Goal: Task Accomplishment & Management: Manage account settings

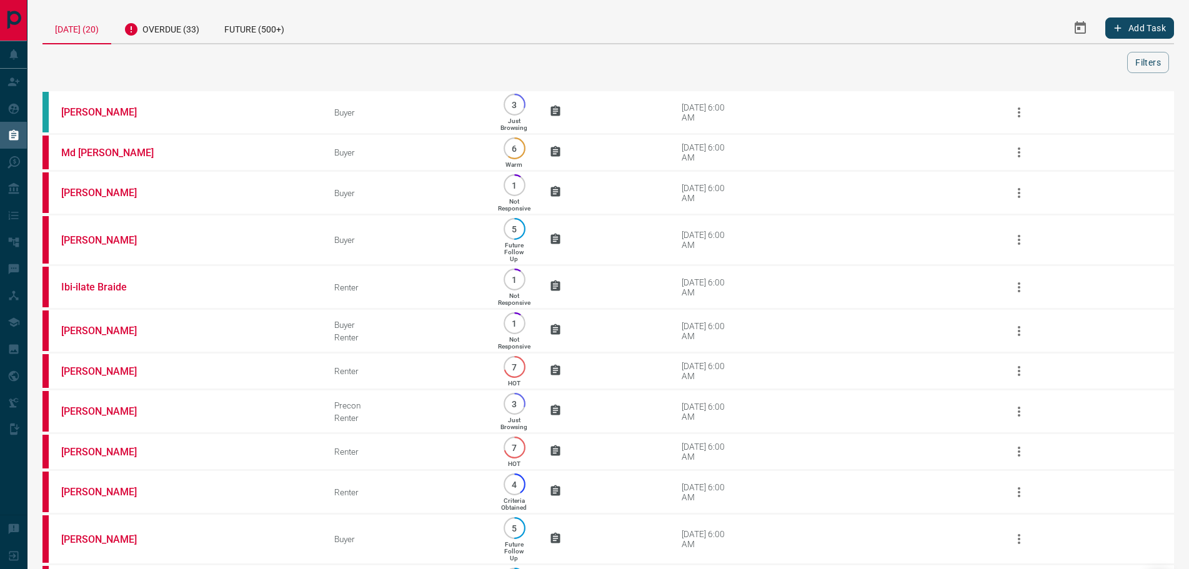
scroll to position [472, 0]
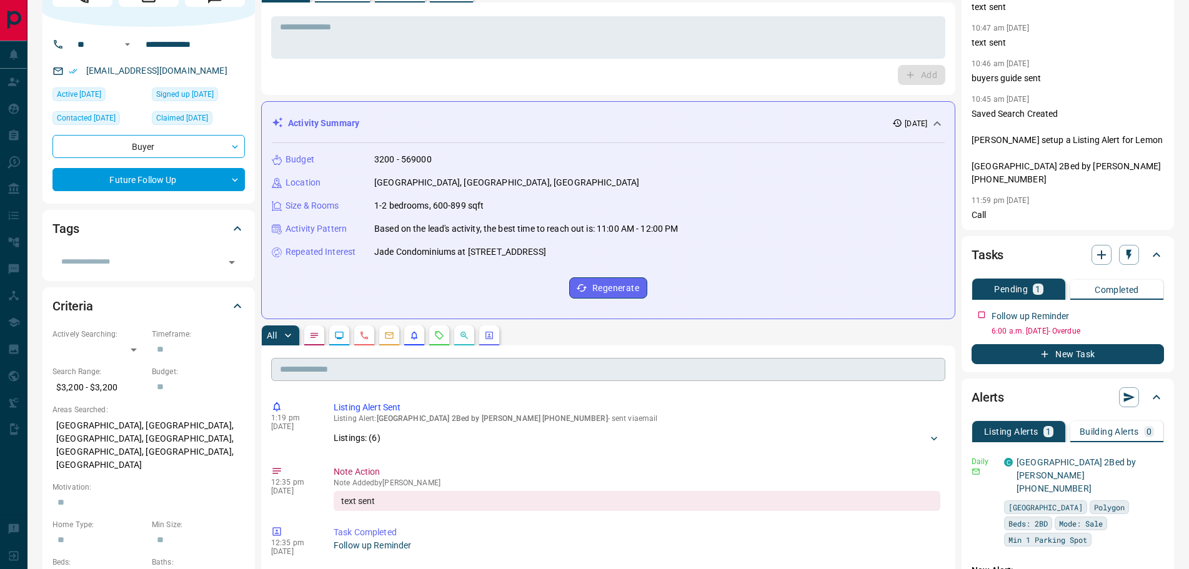
scroll to position [62, 0]
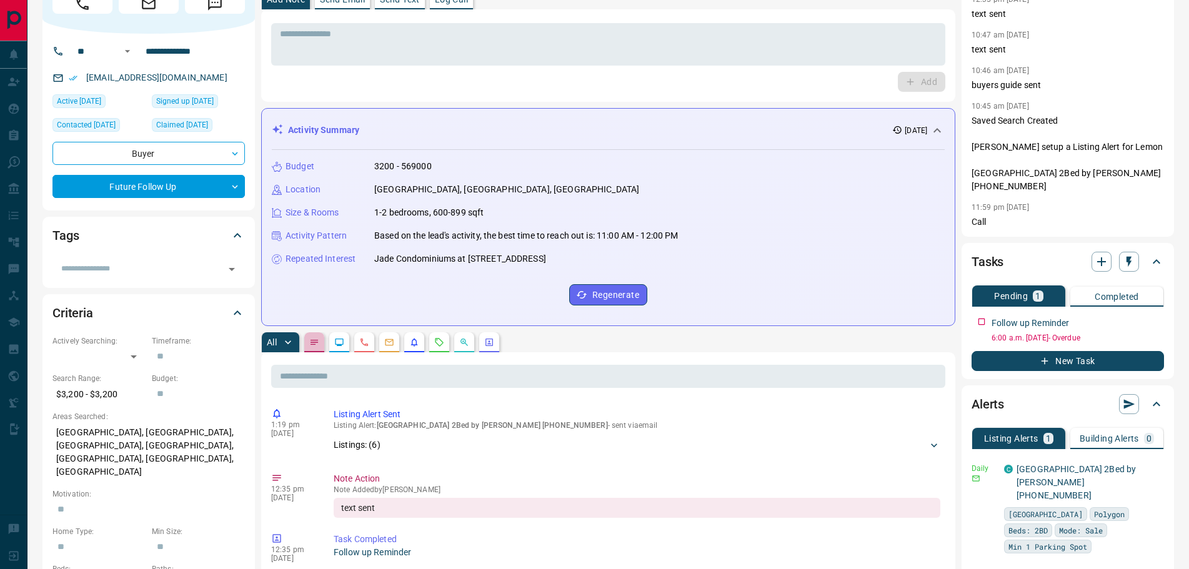
click at [313, 336] on button "button" at bounding box center [314, 342] width 20 height 20
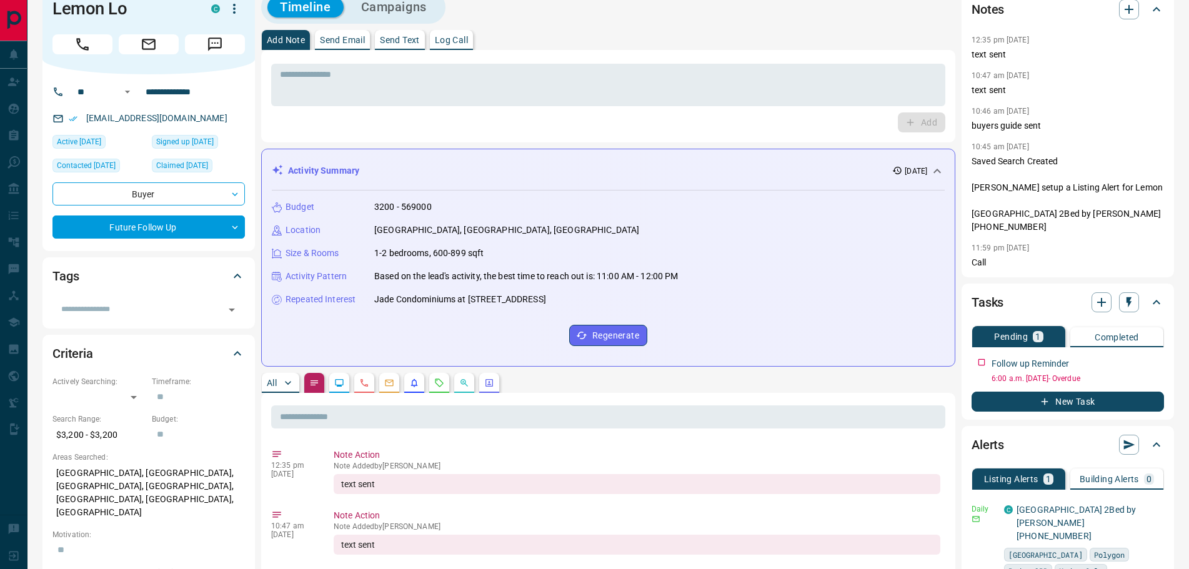
scroll to position [0, 0]
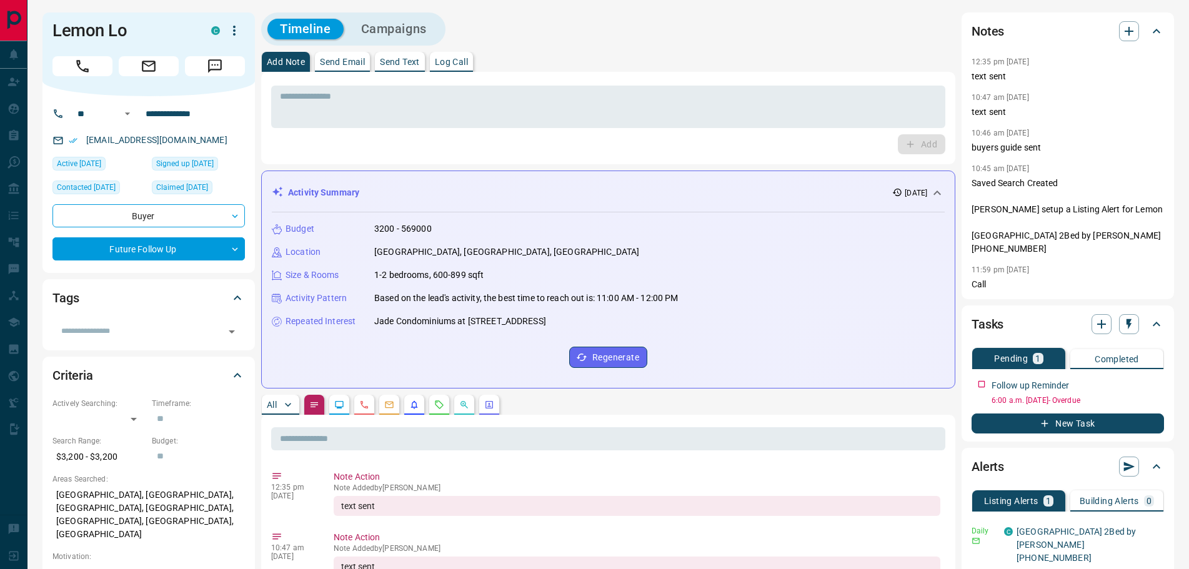
click at [472, 56] on button "Log Call" at bounding box center [451, 62] width 43 height 20
click at [903, 144] on button "Log Call" at bounding box center [920, 144] width 49 height 20
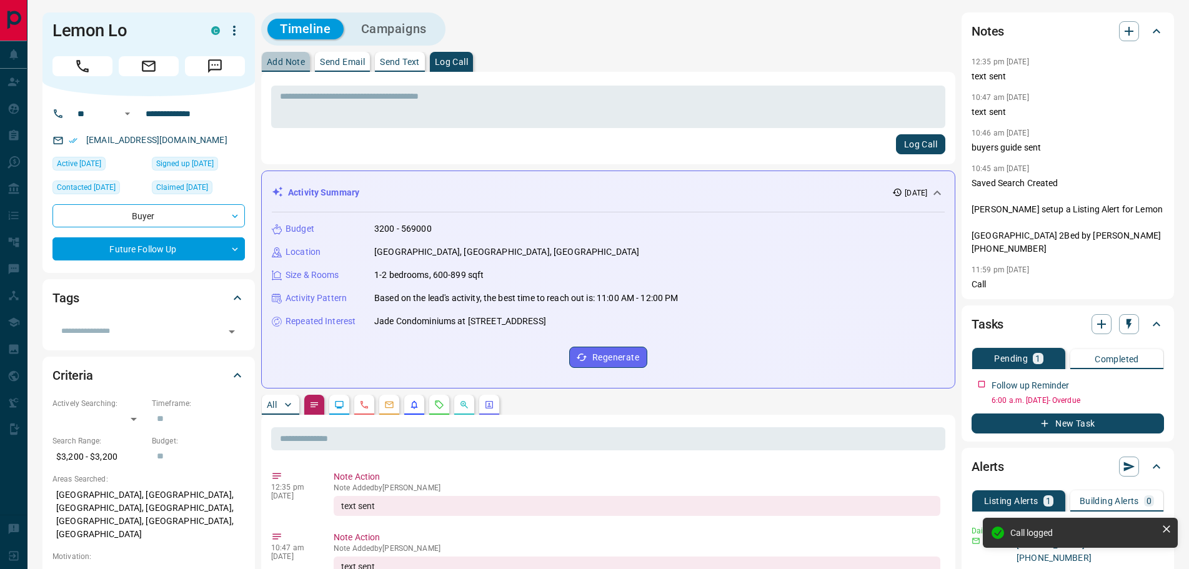
click at [279, 62] on p "Add Note" at bounding box center [286, 61] width 38 height 9
click at [313, 106] on textarea at bounding box center [608, 107] width 657 height 32
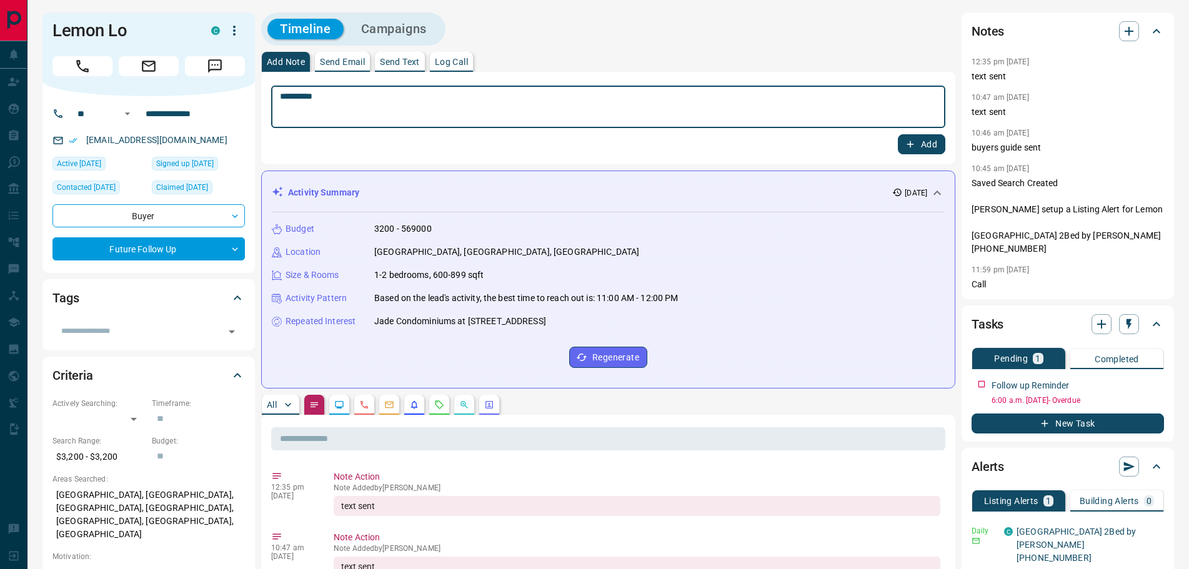
type textarea "*********"
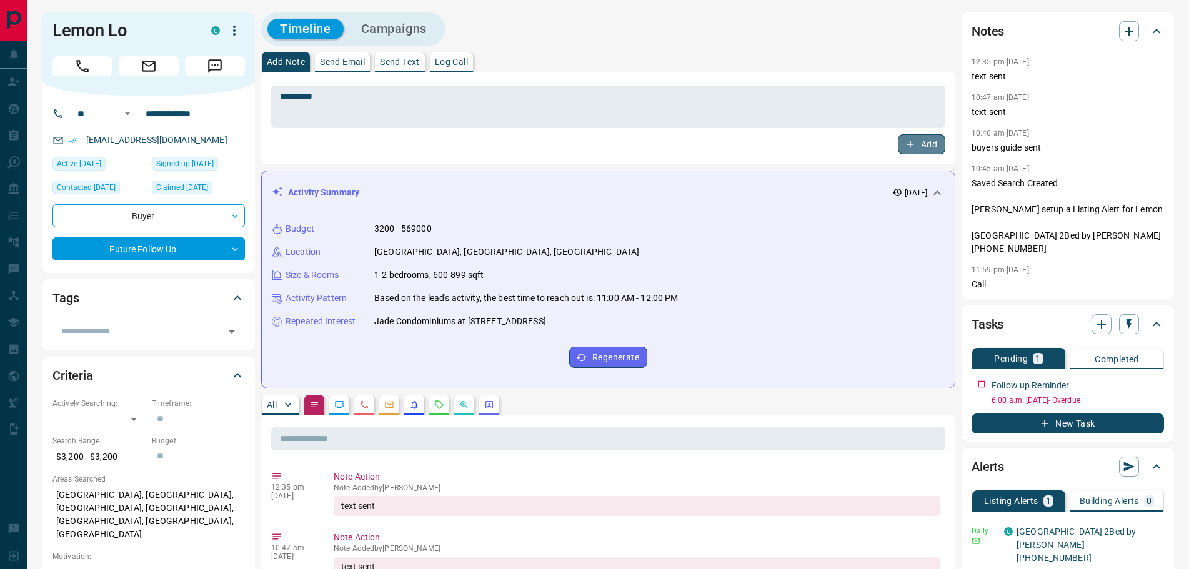
click at [914, 150] on button "Add" at bounding box center [921, 144] width 47 height 20
click at [419, 97] on textarea at bounding box center [608, 107] width 657 height 32
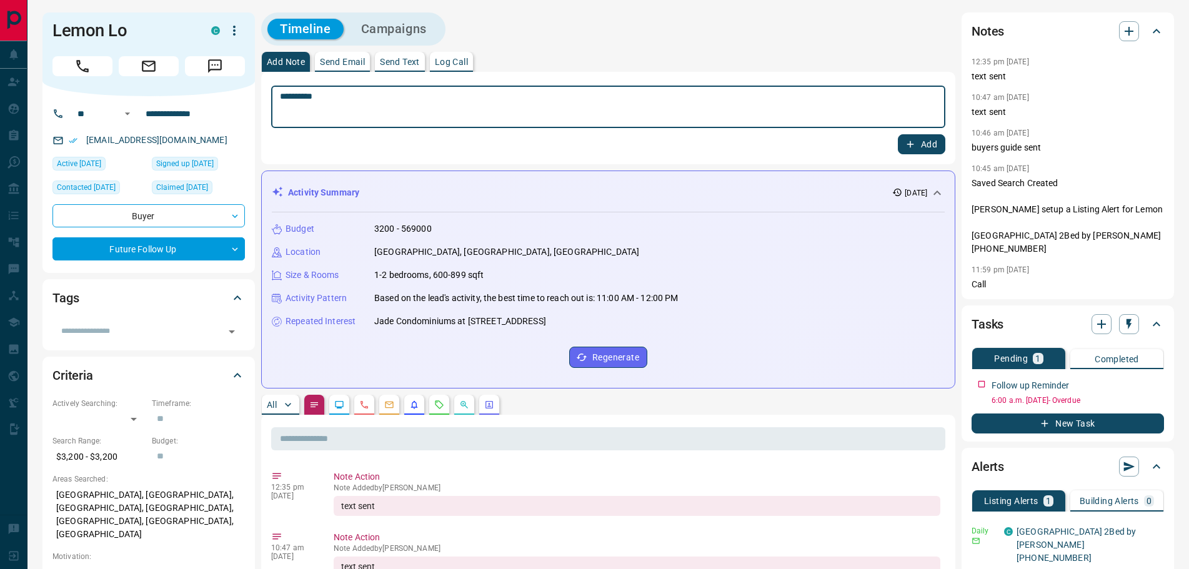
type textarea "*********"
click at [912, 144] on icon "button" at bounding box center [910, 144] width 11 height 11
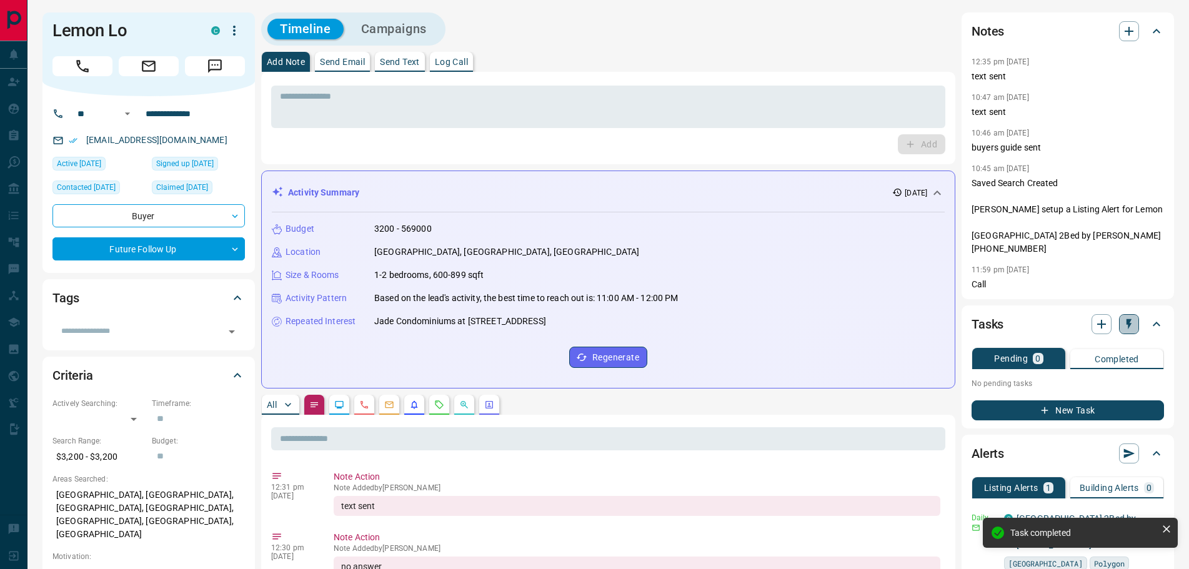
click at [1123, 318] on icon "button" at bounding box center [1129, 324] width 12 height 12
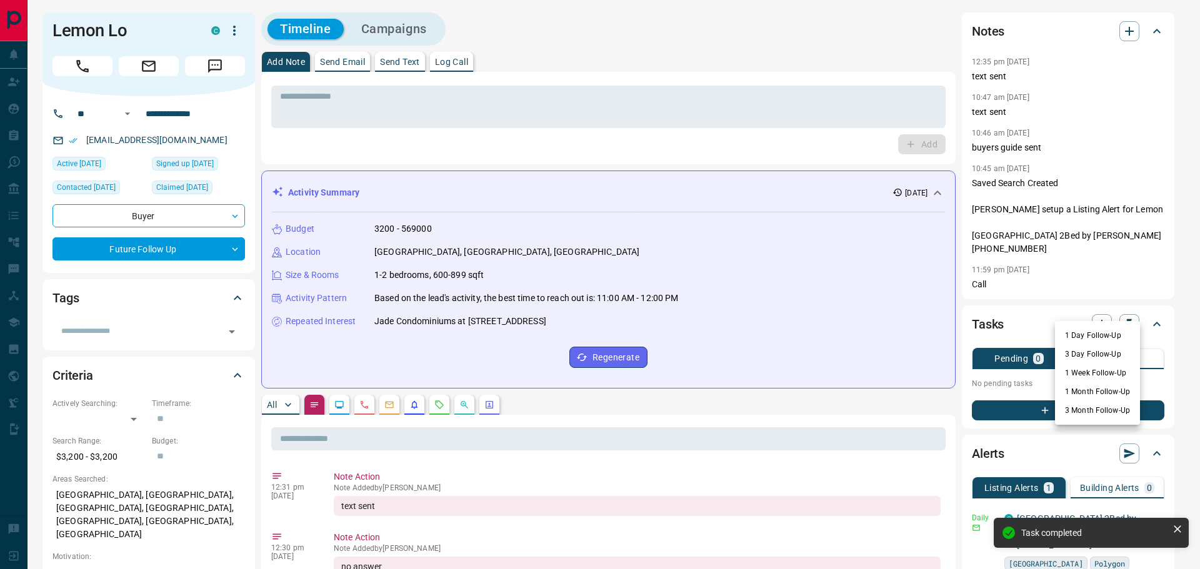
click at [1085, 375] on li "1 Week Follow-Up" at bounding box center [1097, 373] width 85 height 19
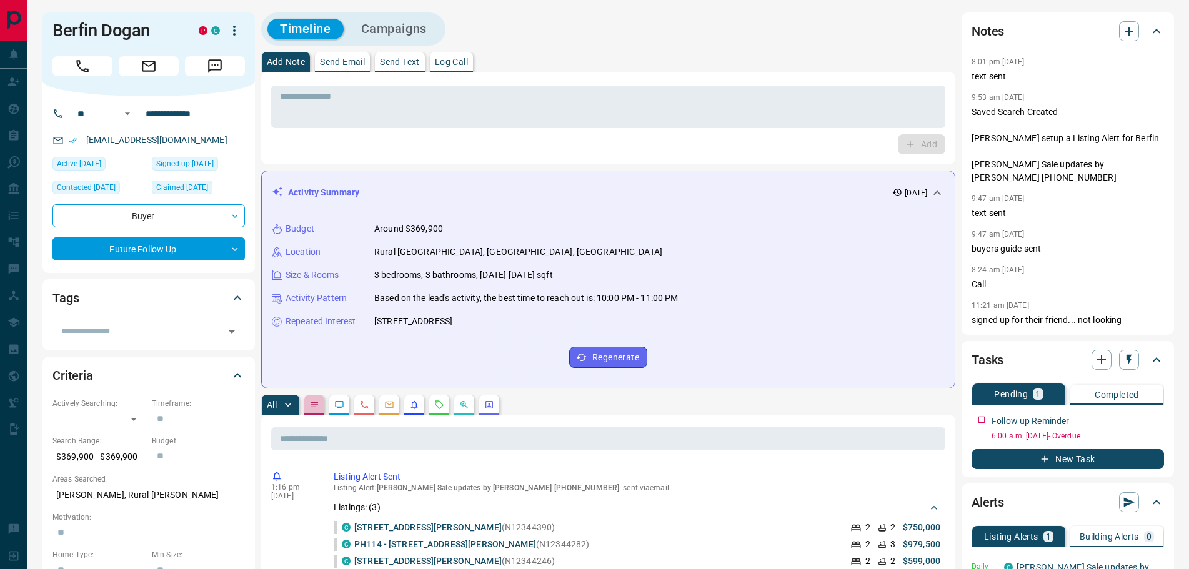
click at [308, 404] on button "button" at bounding box center [314, 405] width 20 height 20
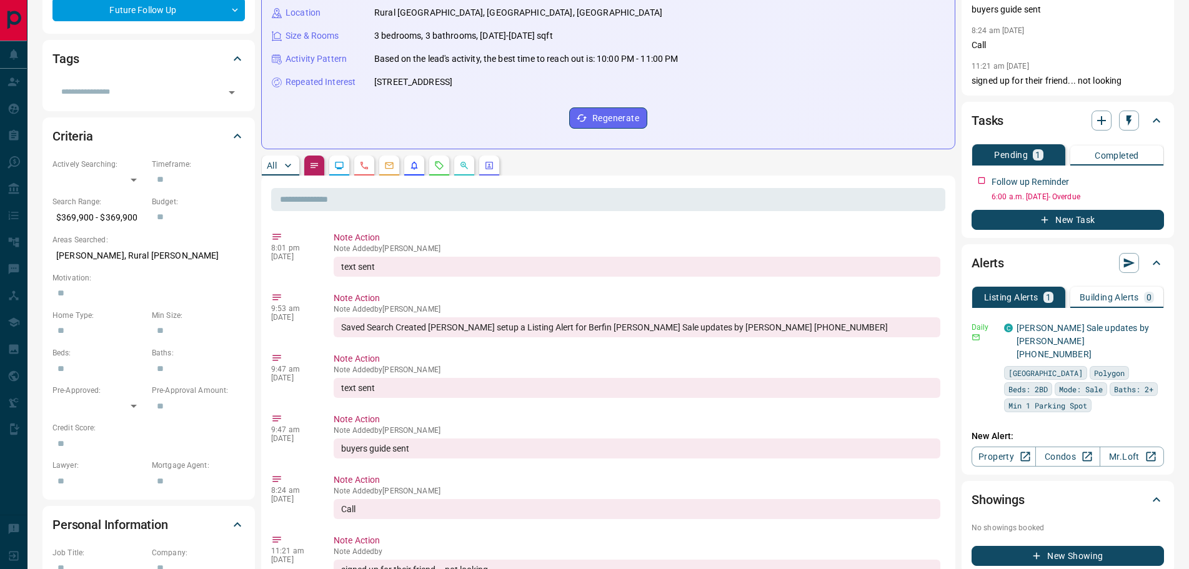
scroll to position [62, 0]
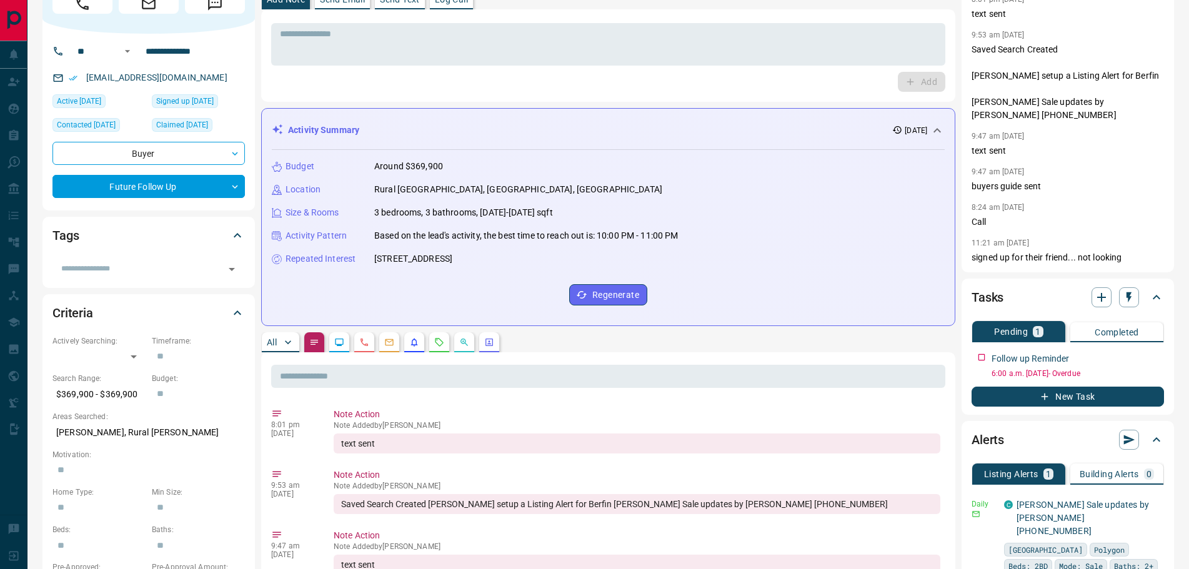
click at [274, 346] on p "All" at bounding box center [272, 342] width 10 height 9
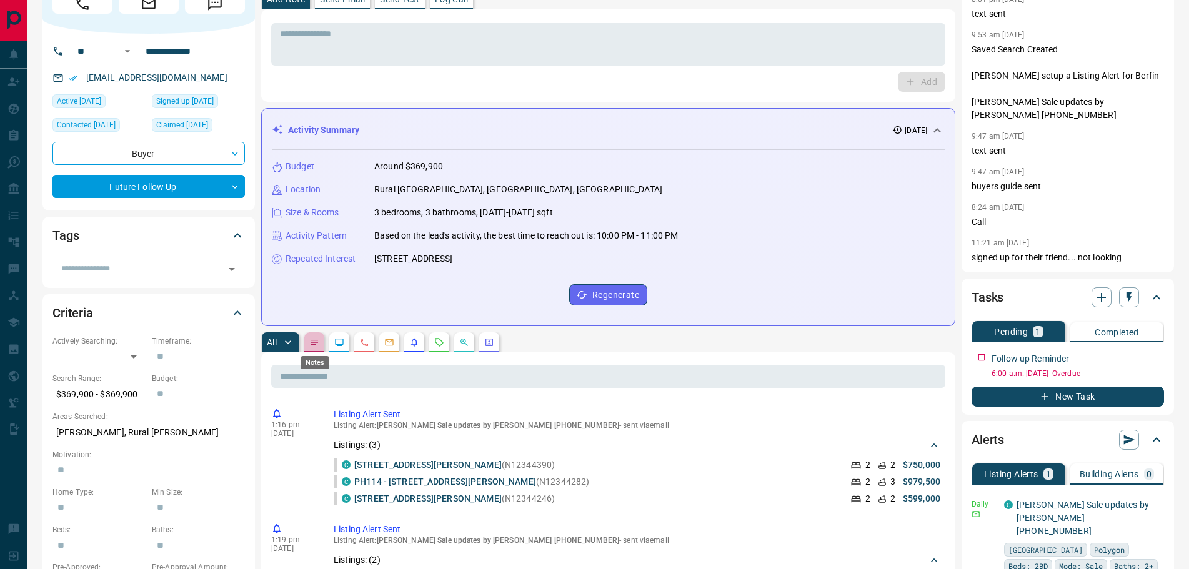
click at [318, 342] on icon "Notes" at bounding box center [314, 342] width 7 height 5
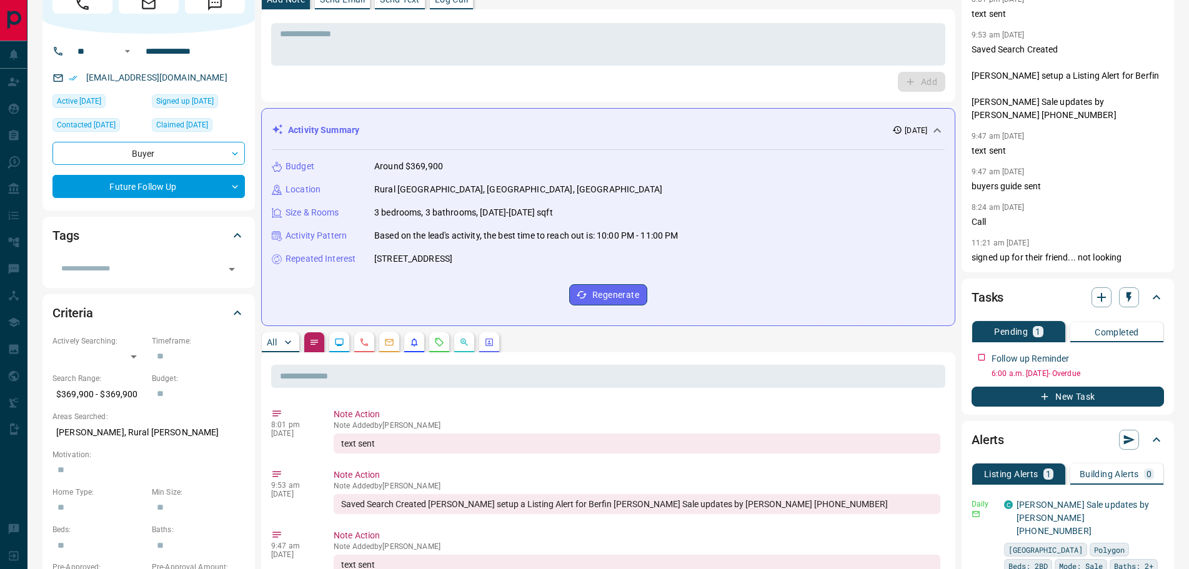
click at [277, 345] on p "All" at bounding box center [272, 342] width 10 height 9
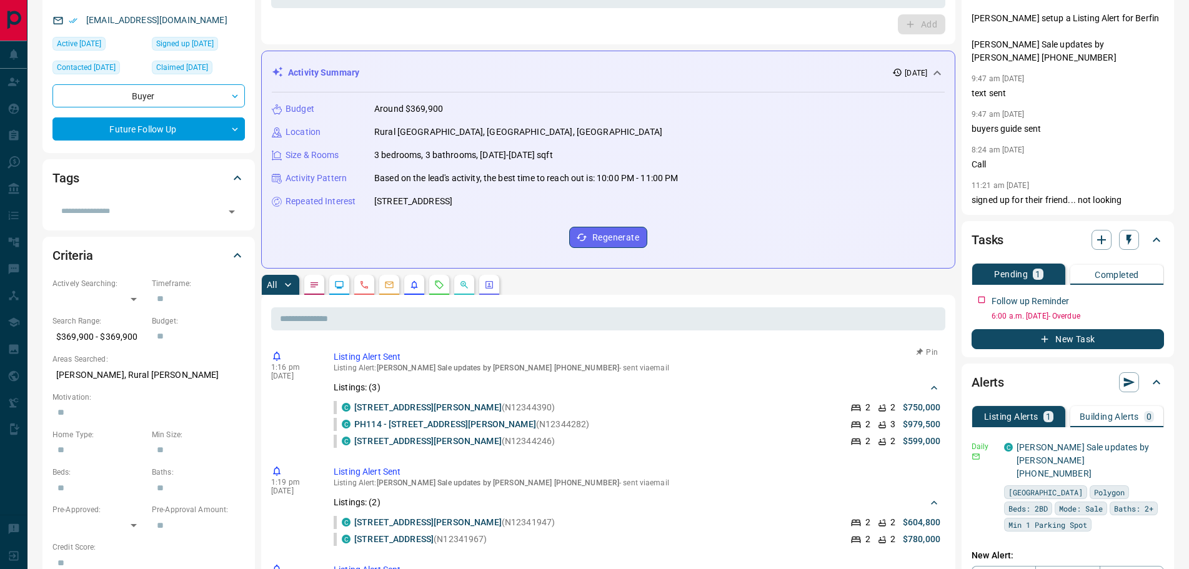
scroll to position [0, 0]
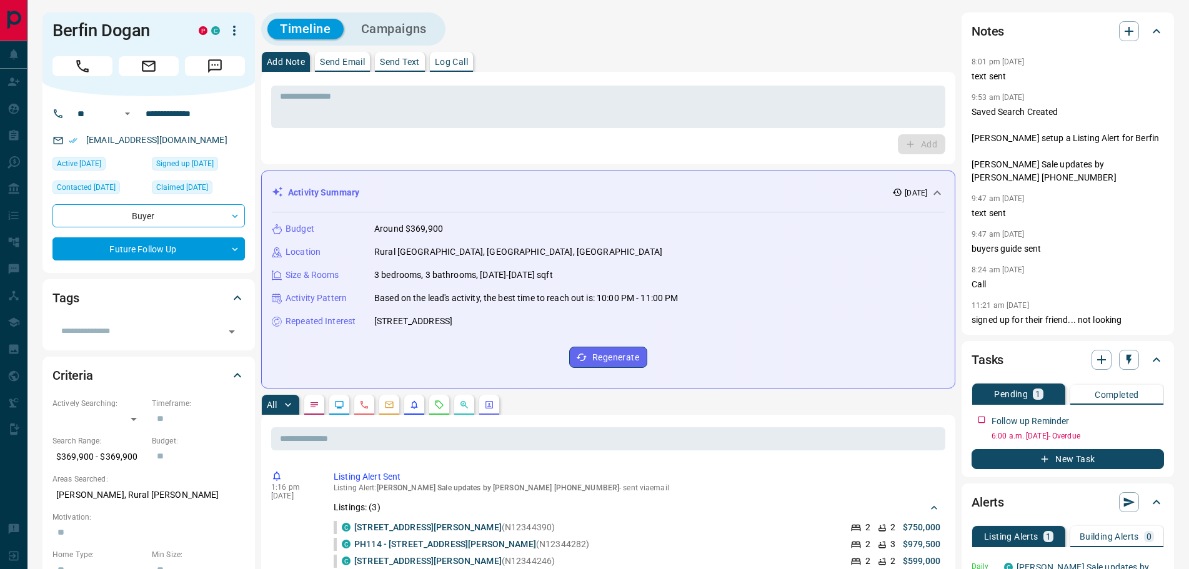
click at [321, 406] on button "button" at bounding box center [314, 405] width 20 height 20
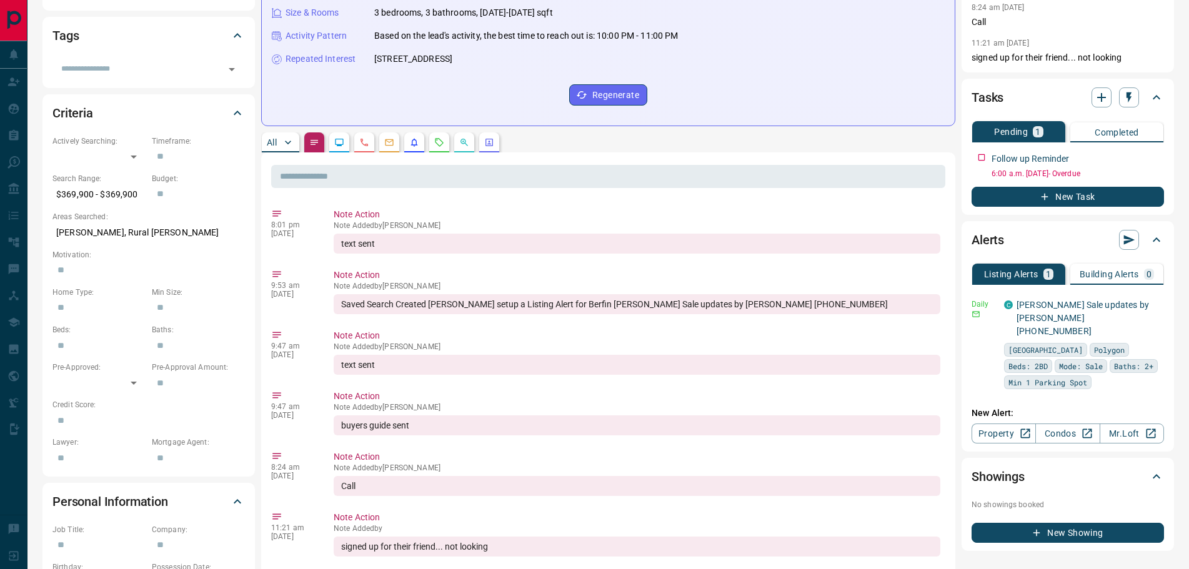
scroll to position [312, 0]
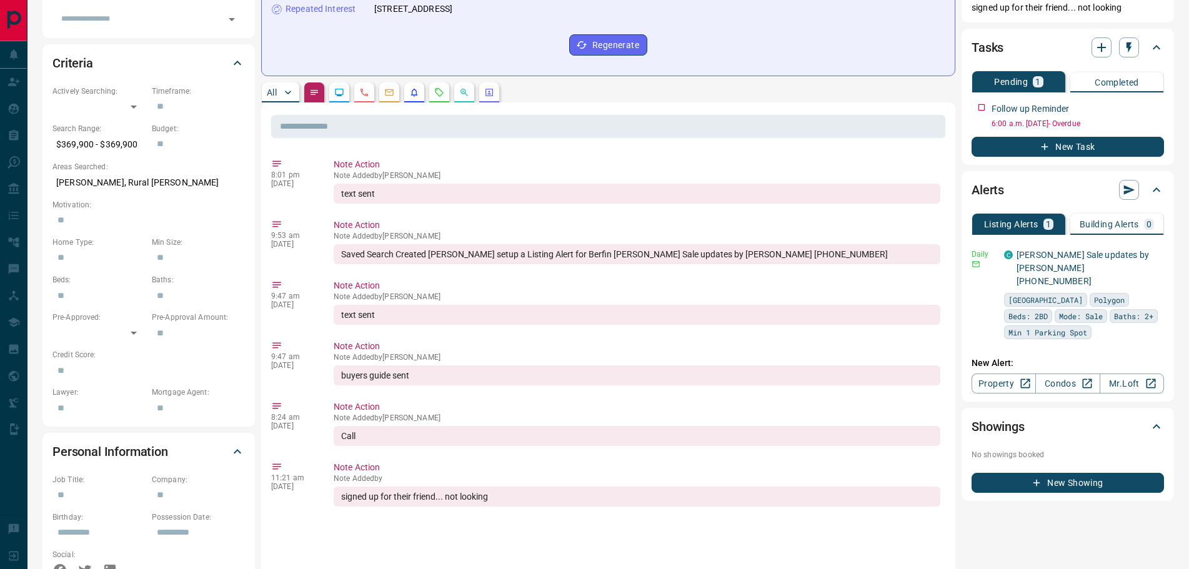
click at [275, 92] on p "All" at bounding box center [272, 92] width 10 height 9
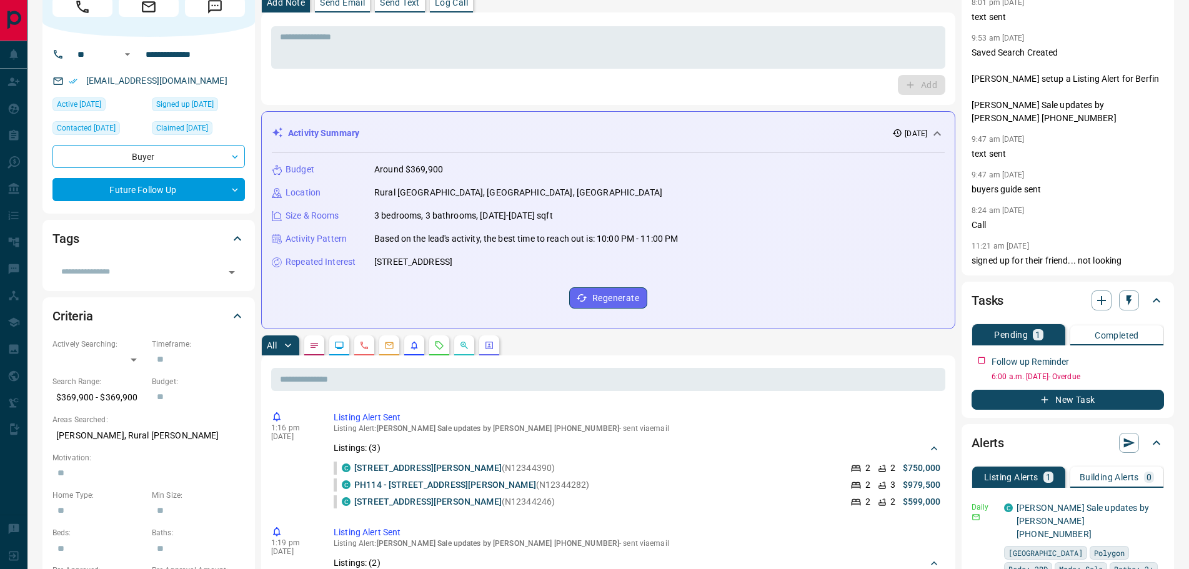
scroll to position [0, 0]
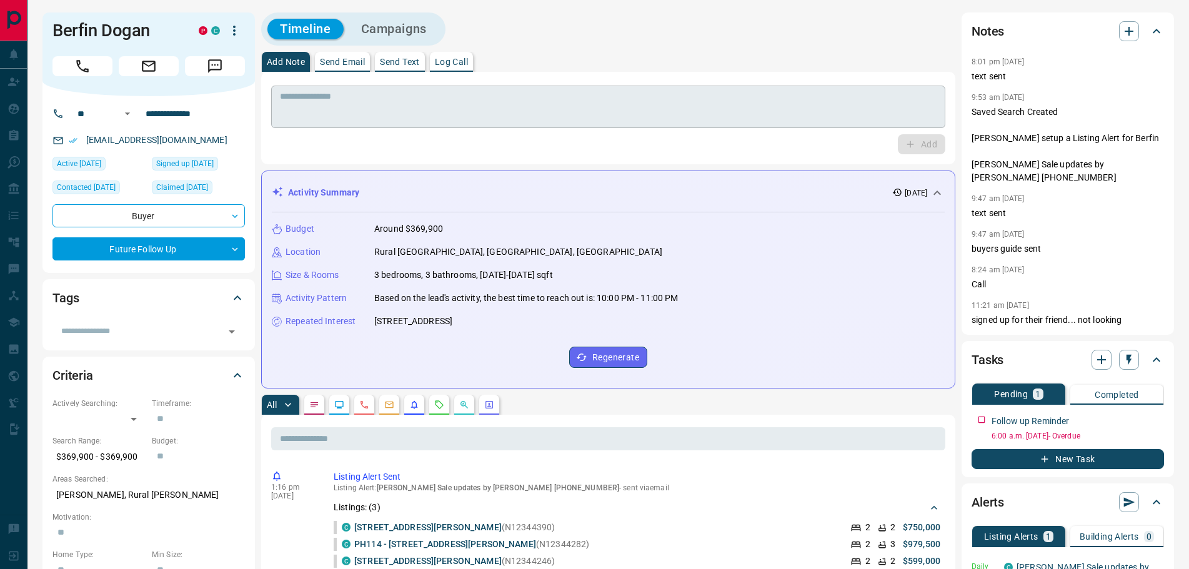
click at [394, 116] on textarea at bounding box center [608, 107] width 657 height 32
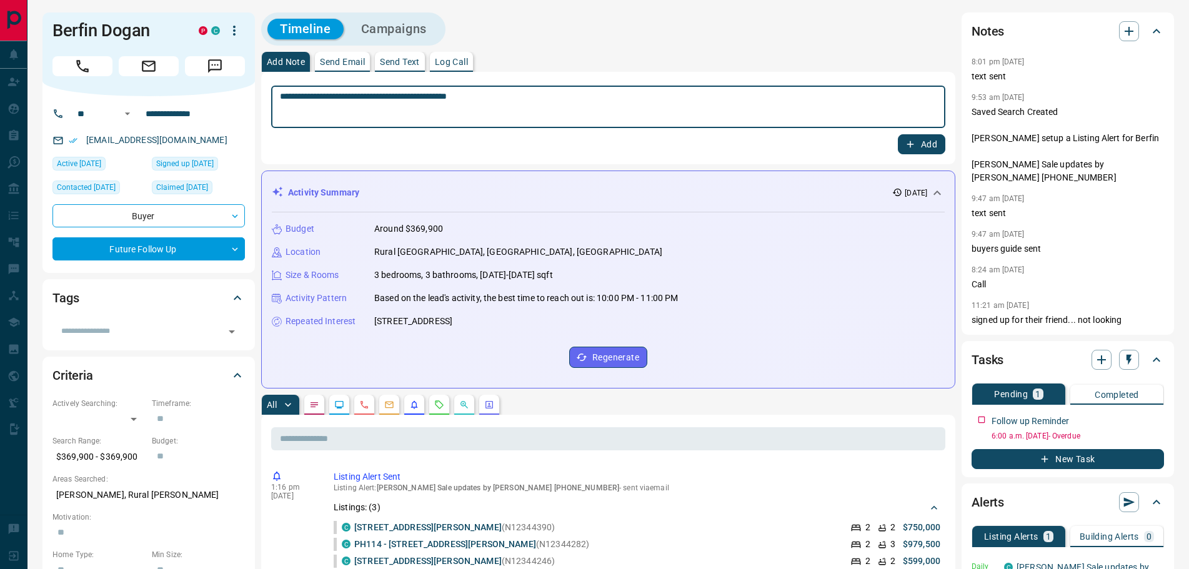
type textarea "**********"
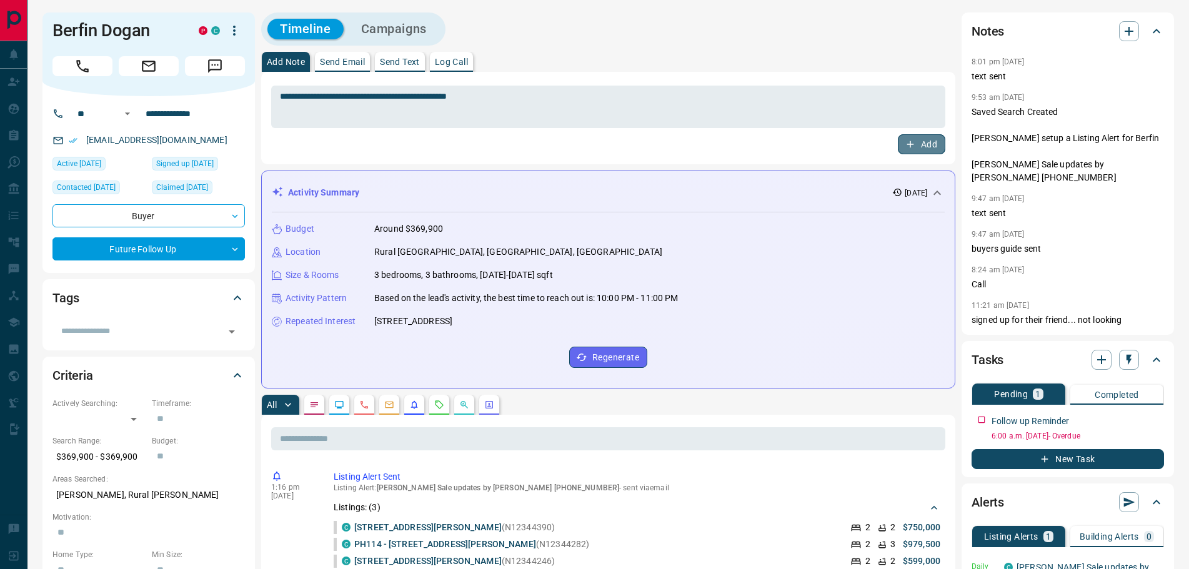
click at [922, 142] on button "Add" at bounding box center [921, 144] width 47 height 20
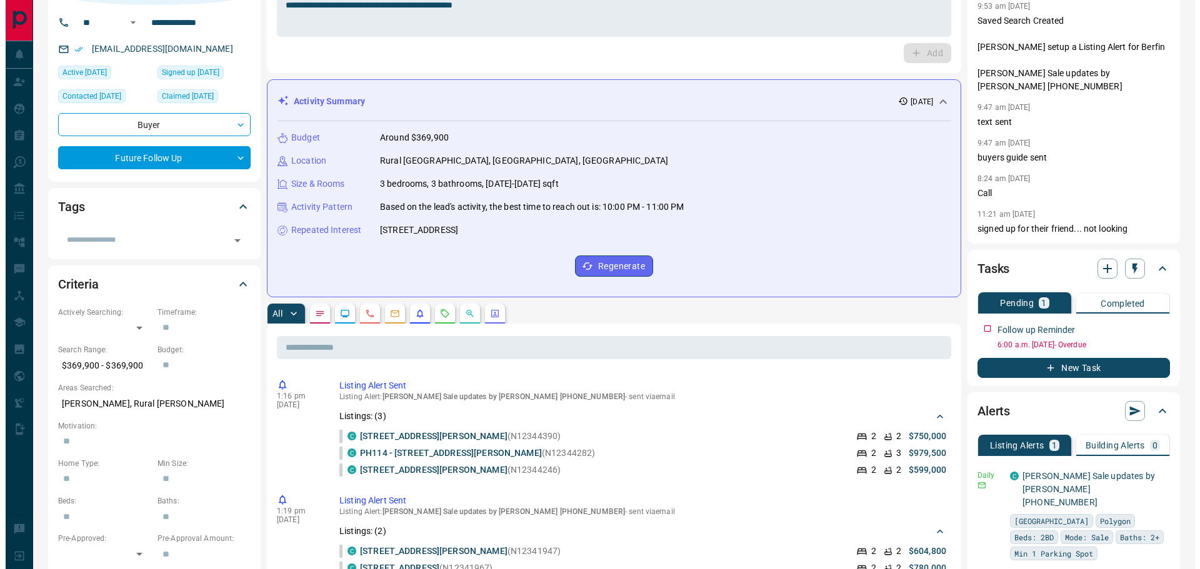
scroll to position [250, 0]
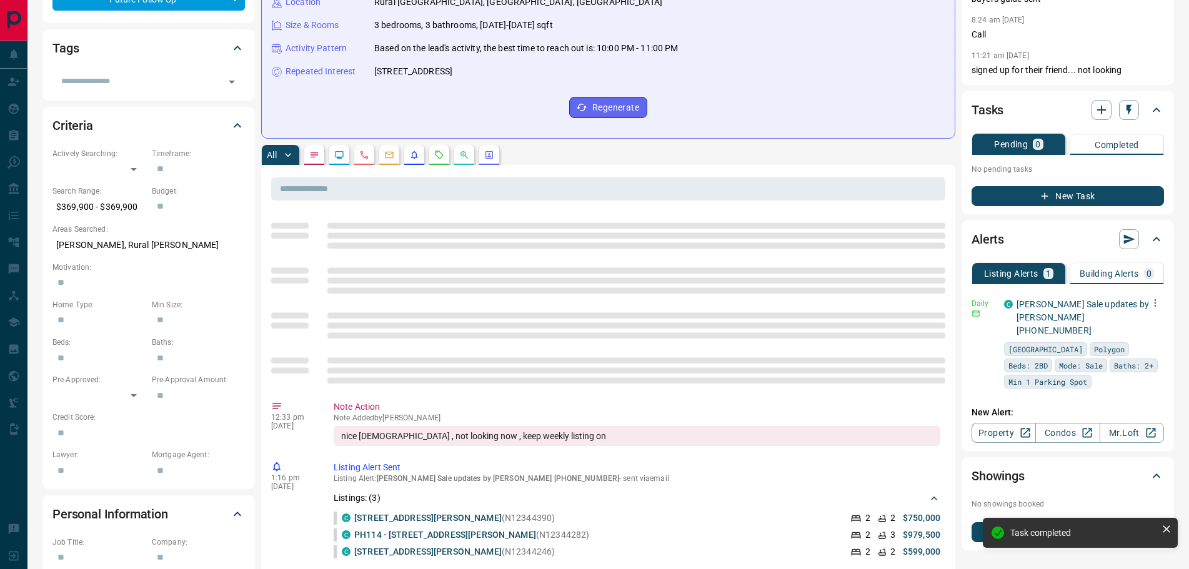
click at [1152, 297] on icon "button" at bounding box center [1155, 302] width 11 height 11
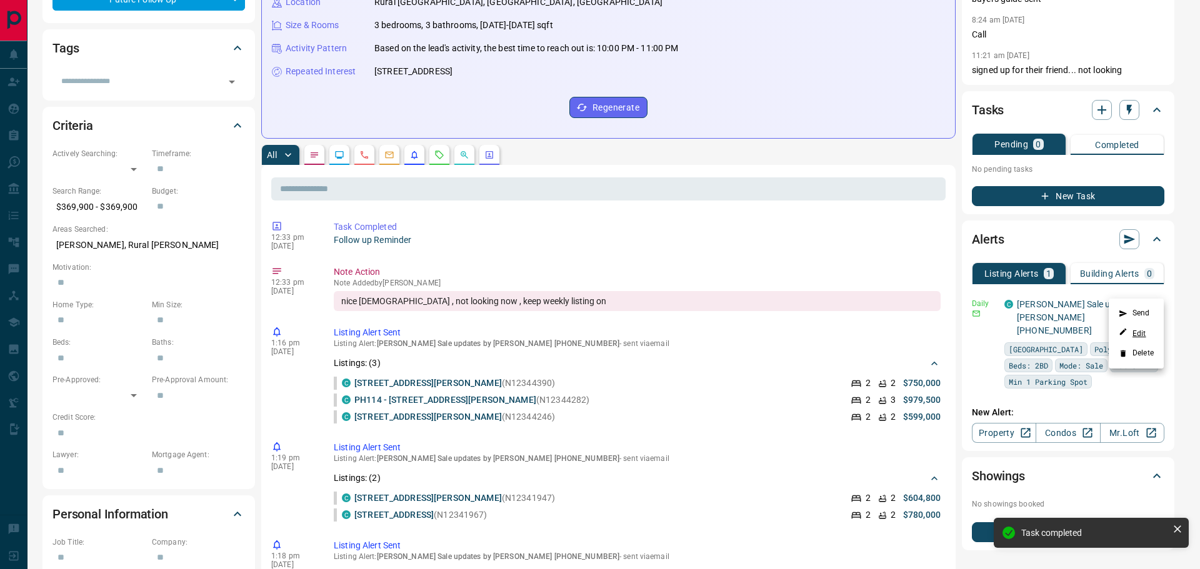
click at [1135, 336] on link "Edit" at bounding box center [1132, 333] width 27 height 12
